Goal: Information Seeking & Learning: Learn about a topic

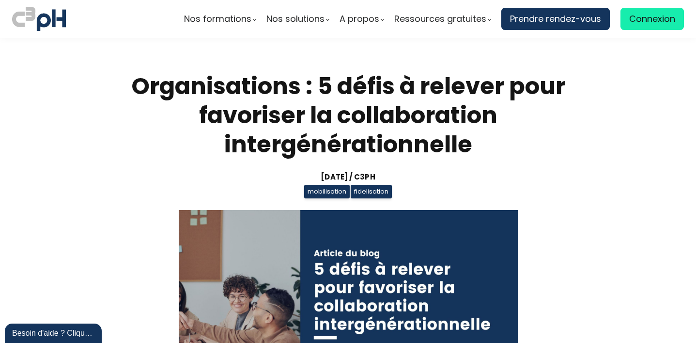
scroll to position [884, 0]
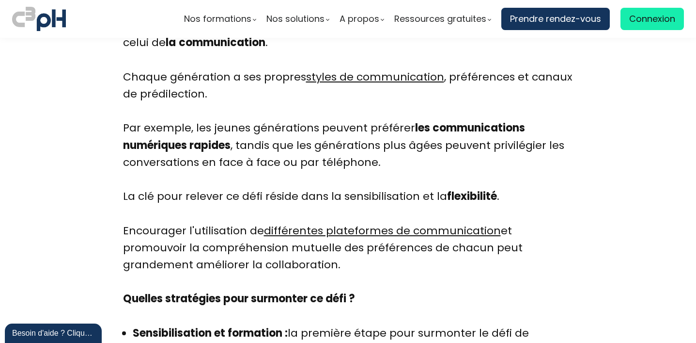
scroll to position [968, 0]
